Goal: Information Seeking & Learning: Learn about a topic

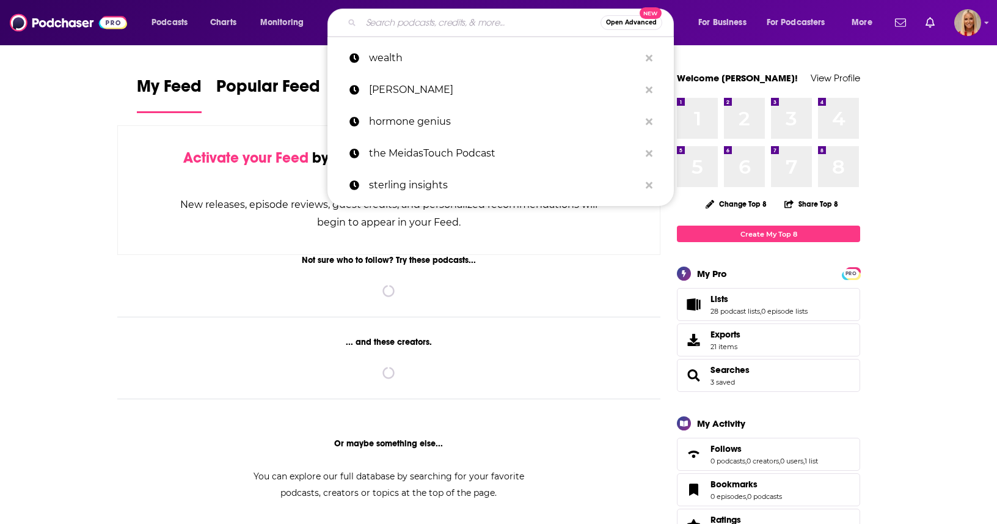
click at [389, 21] on input "Search podcasts, credits, & more..." at bounding box center [481, 23] width 240 height 20
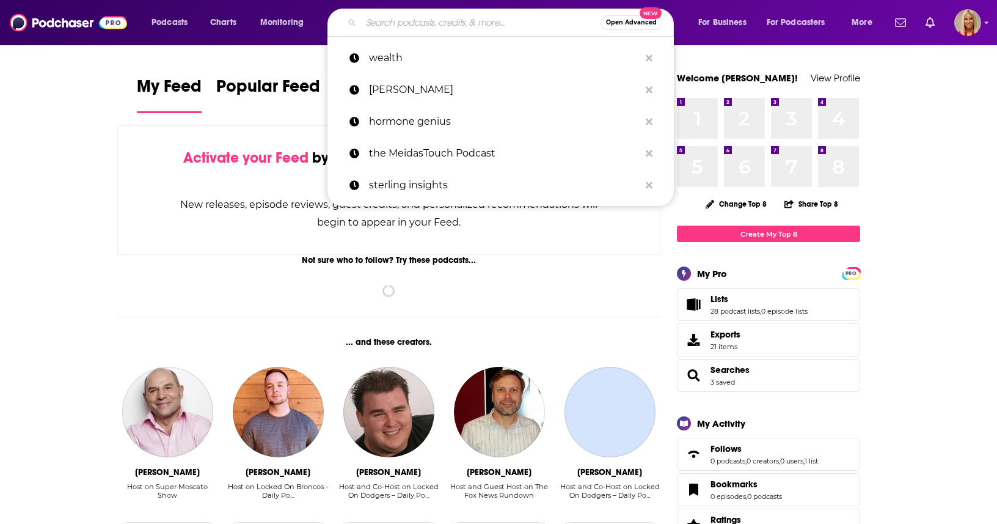
paste input "The [PERSON_NAME] Mentality Podcast"
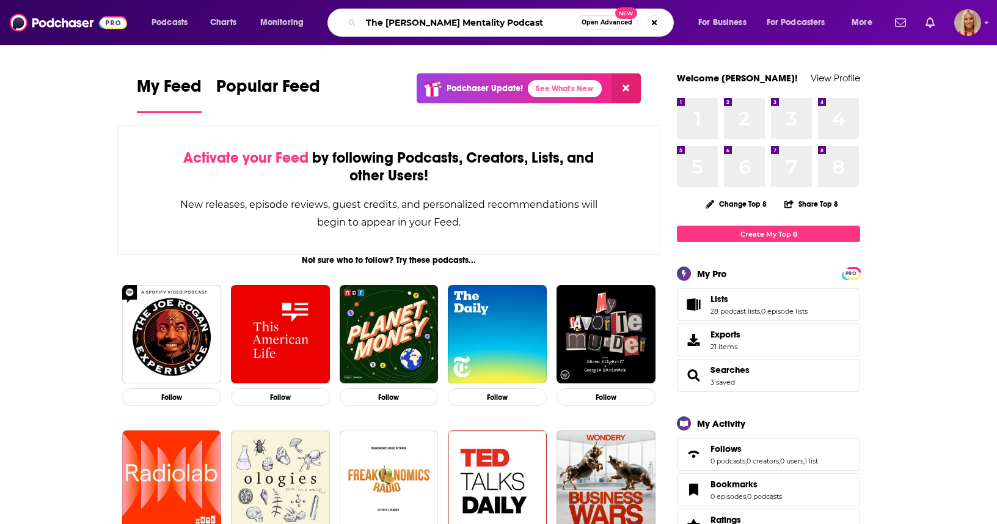
type input "The [PERSON_NAME] Mentality Podcast"
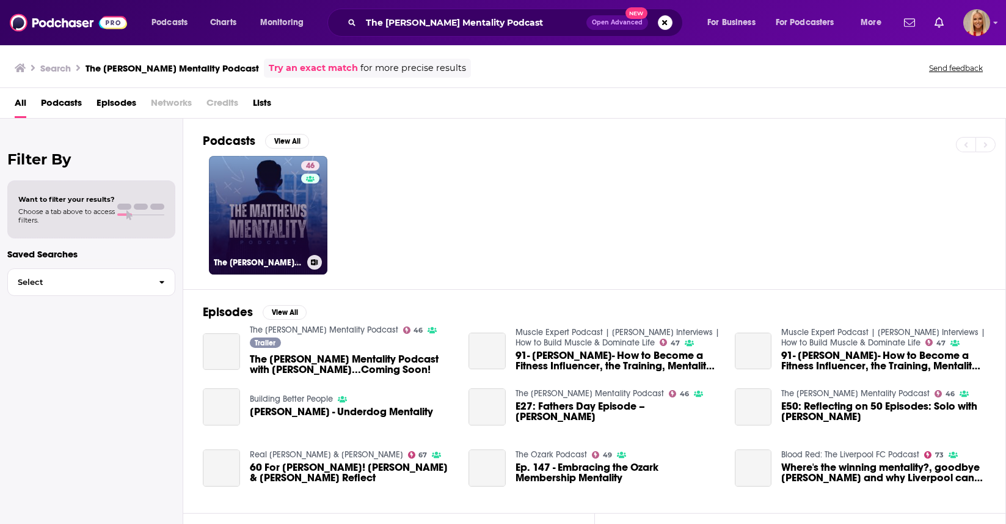
click at [251, 221] on link "46 The [PERSON_NAME] Mentality Podcast" at bounding box center [268, 215] width 119 height 119
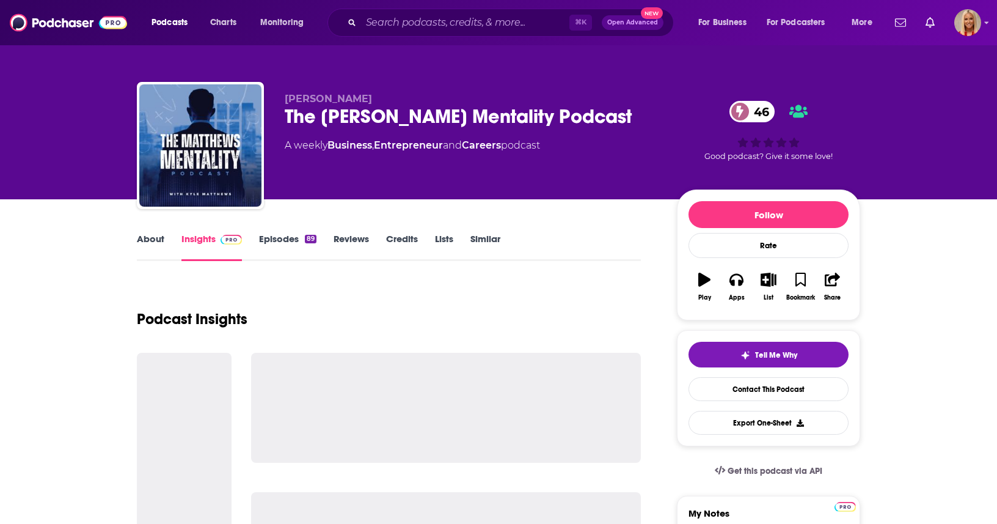
click at [285, 238] on link "Episodes 89" at bounding box center [287, 247] width 57 height 28
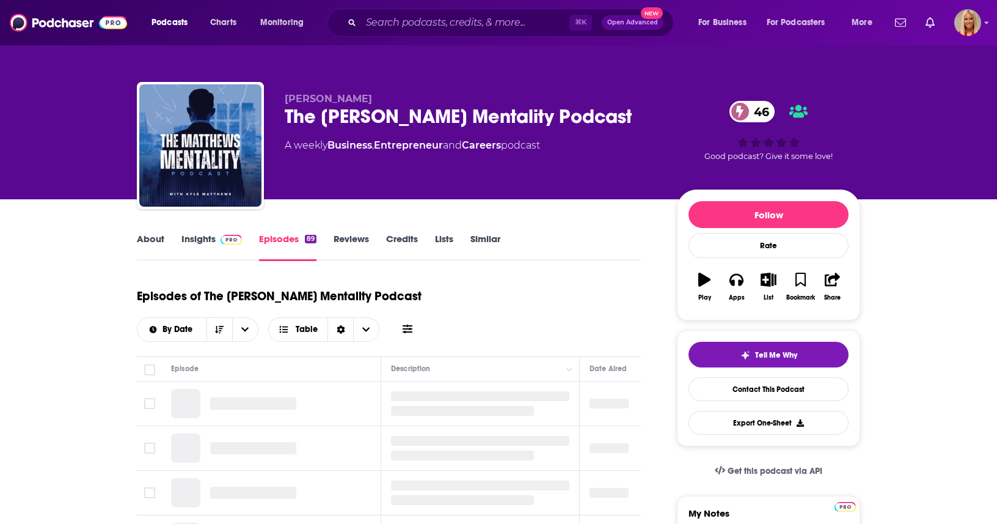
click at [206, 240] on link "Insights" at bounding box center [211, 247] width 60 height 28
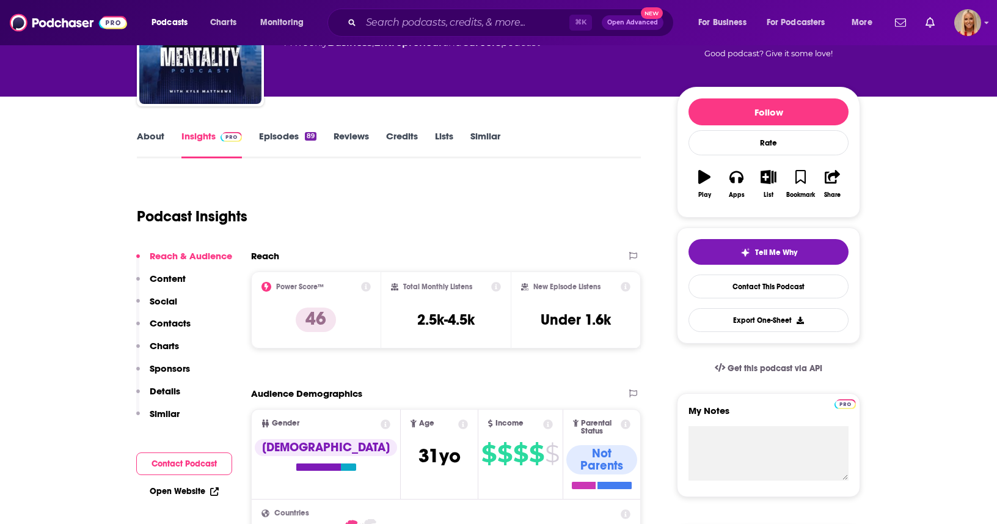
scroll to position [290, 0]
